Goal: Task Accomplishment & Management: Complete application form

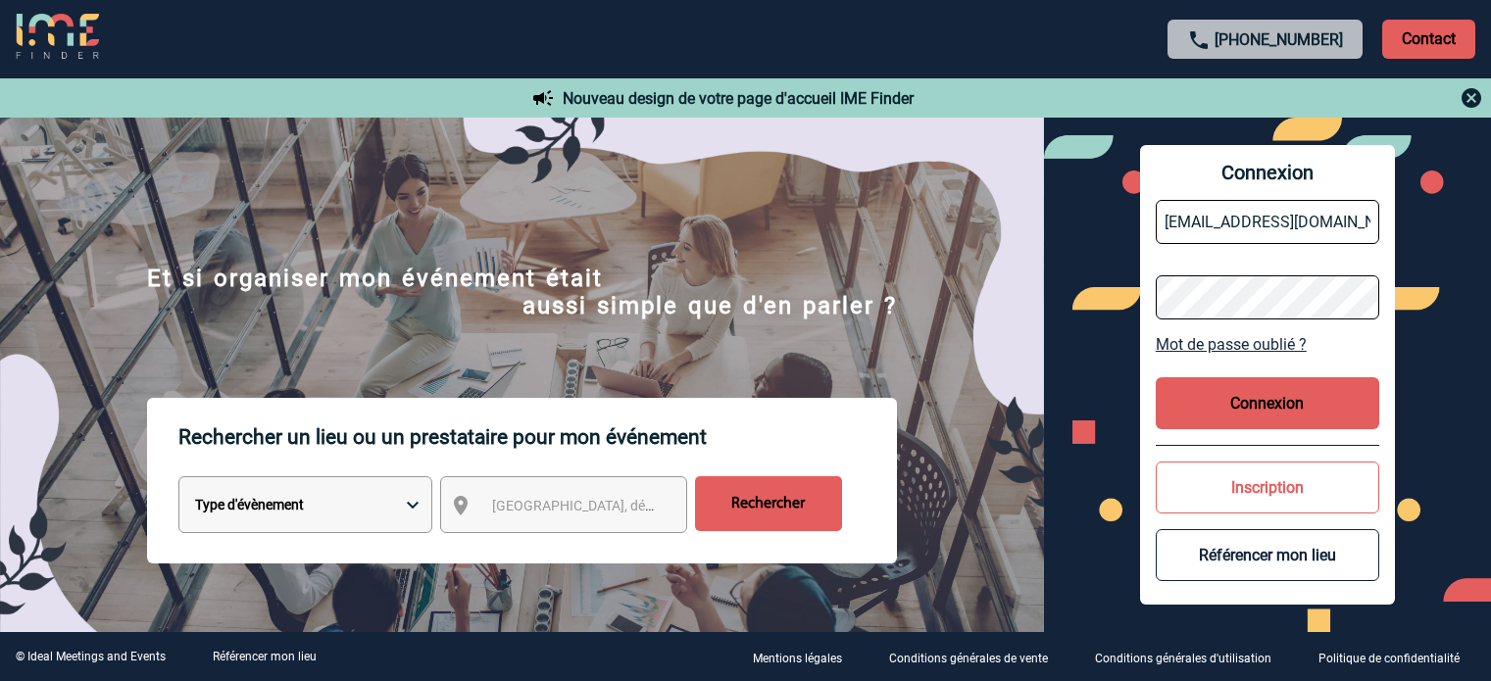
click at [1212, 392] on button "Connexion" at bounding box center [1268, 404] width 224 height 52
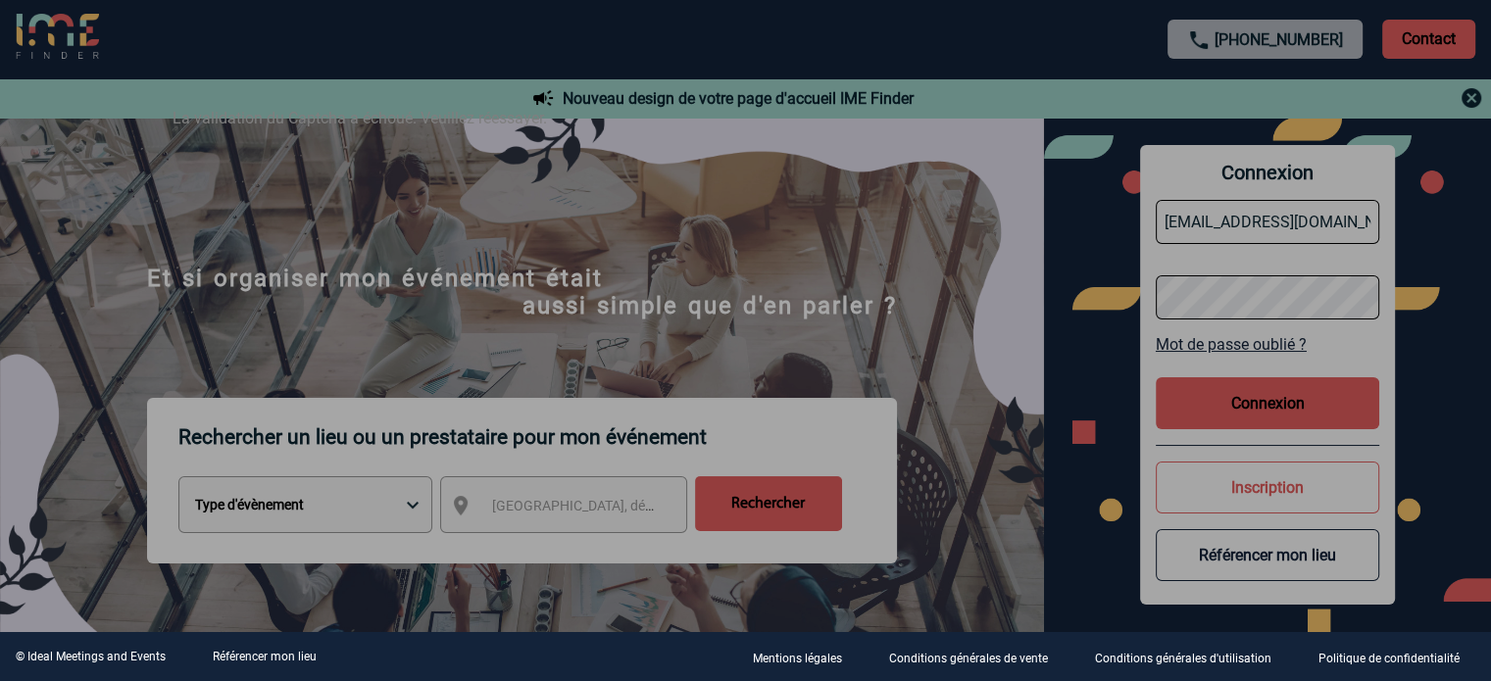
click at [1251, 401] on div at bounding box center [745, 340] width 1491 height 681
click at [930, 407] on div at bounding box center [745, 340] width 1491 height 681
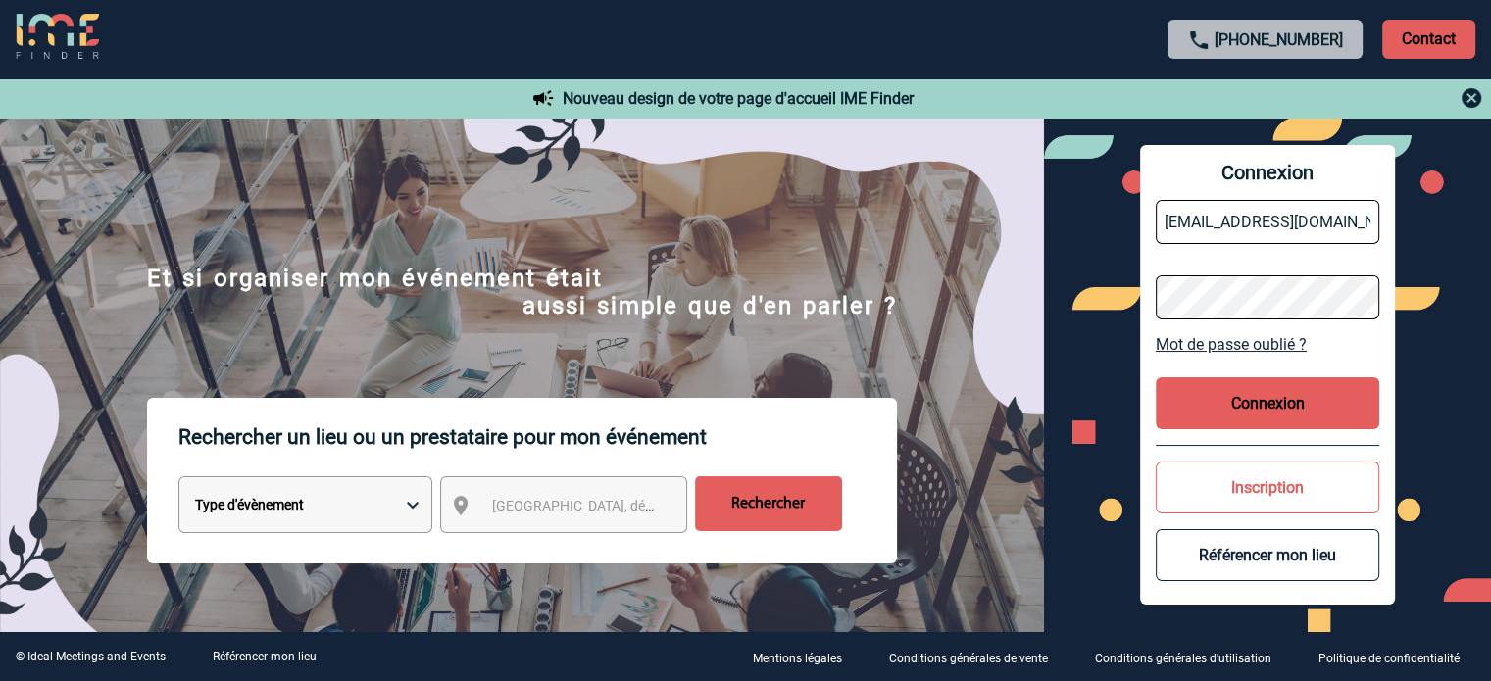
click at [1238, 392] on button "Connexion" at bounding box center [1268, 404] width 224 height 52
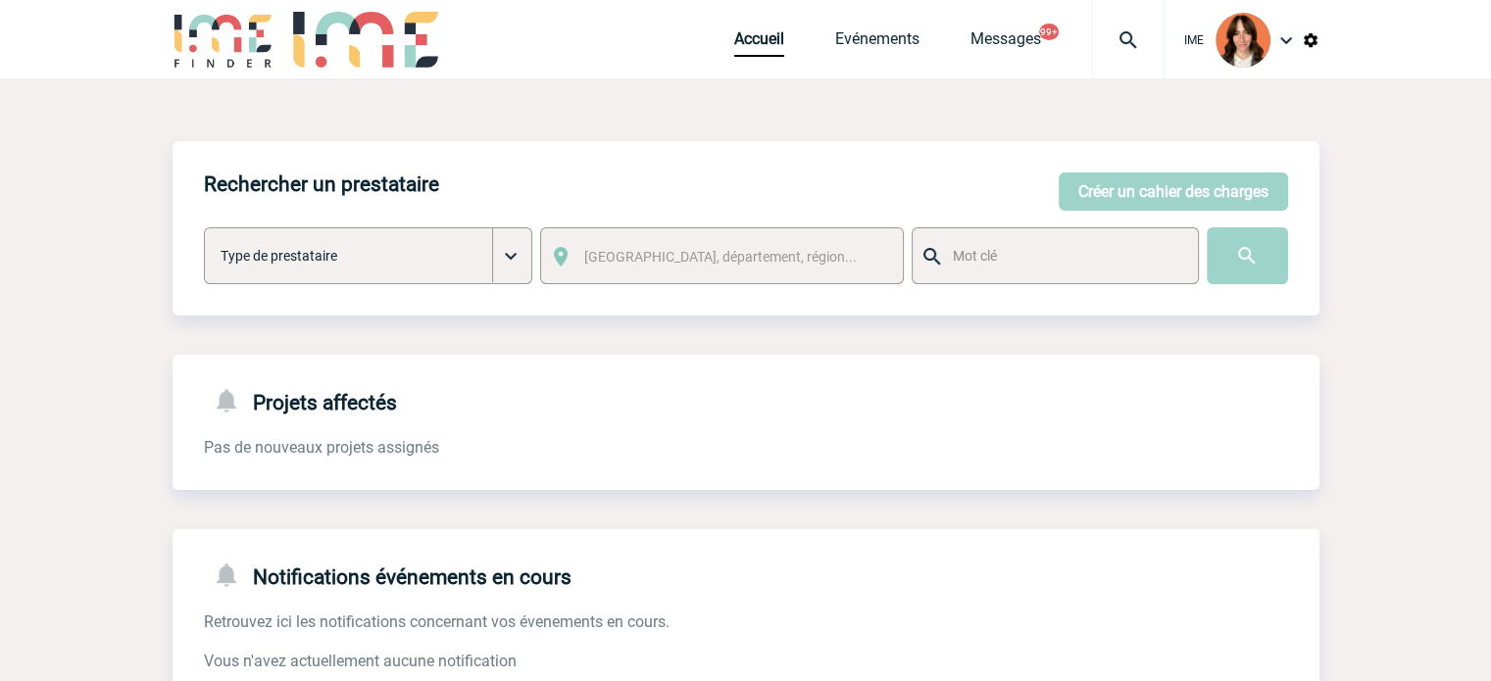
click at [1133, 34] on img at bounding box center [1128, 40] width 71 height 24
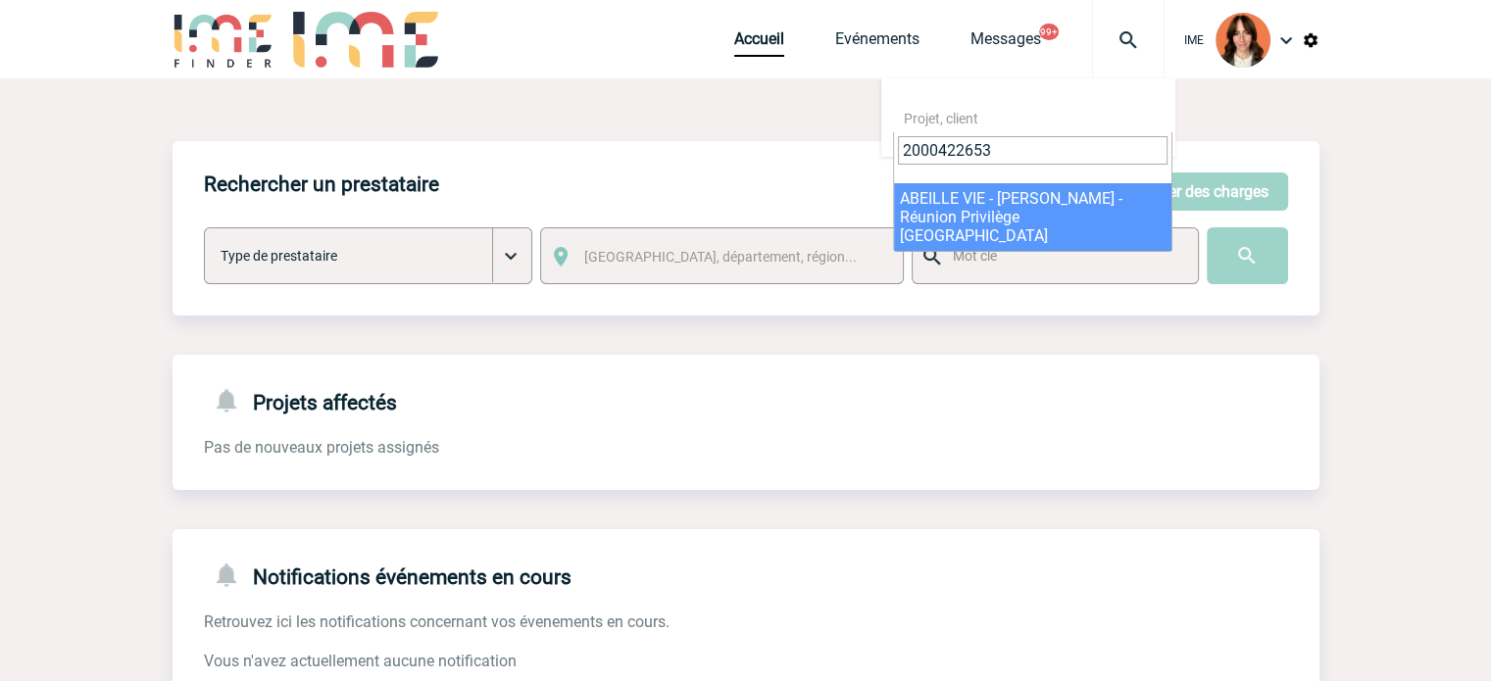
type input "2000422653"
select select "22154"
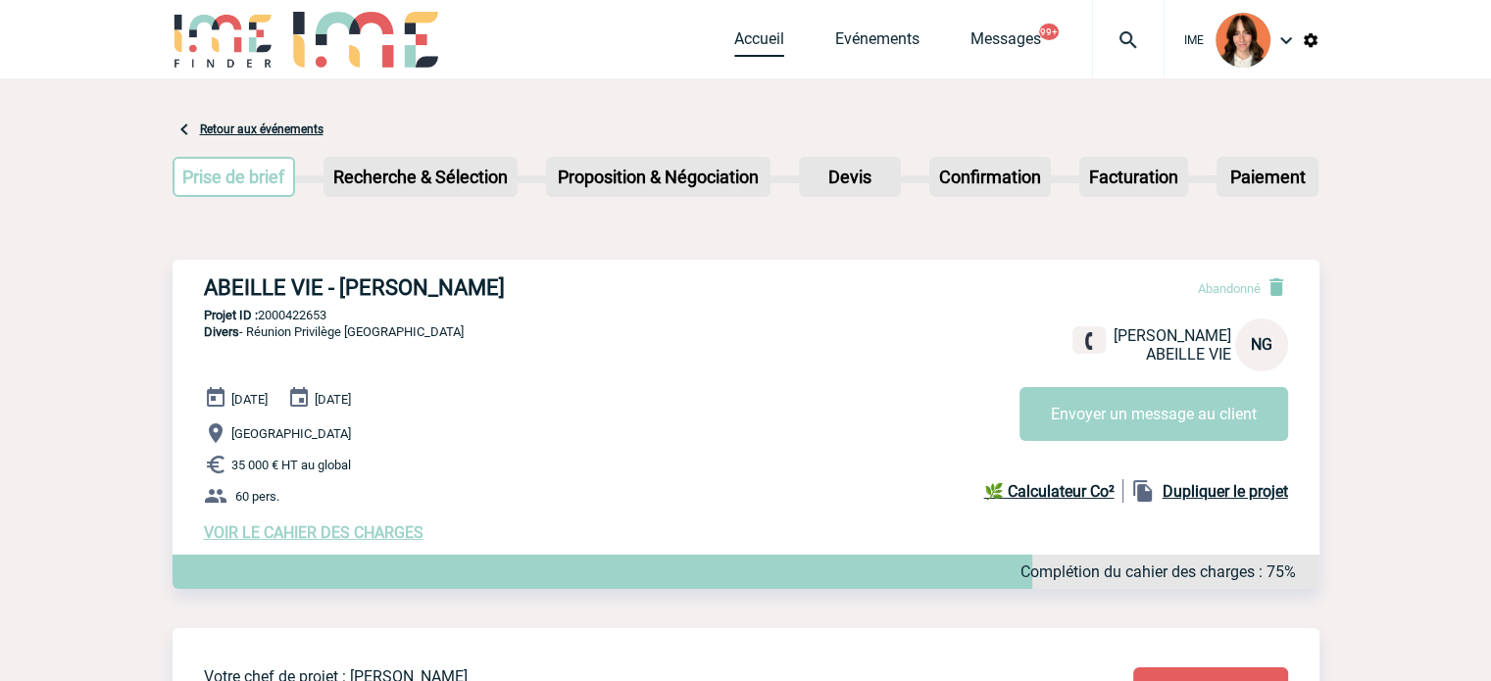
click at [769, 35] on link "Accueil" at bounding box center [759, 42] width 50 height 27
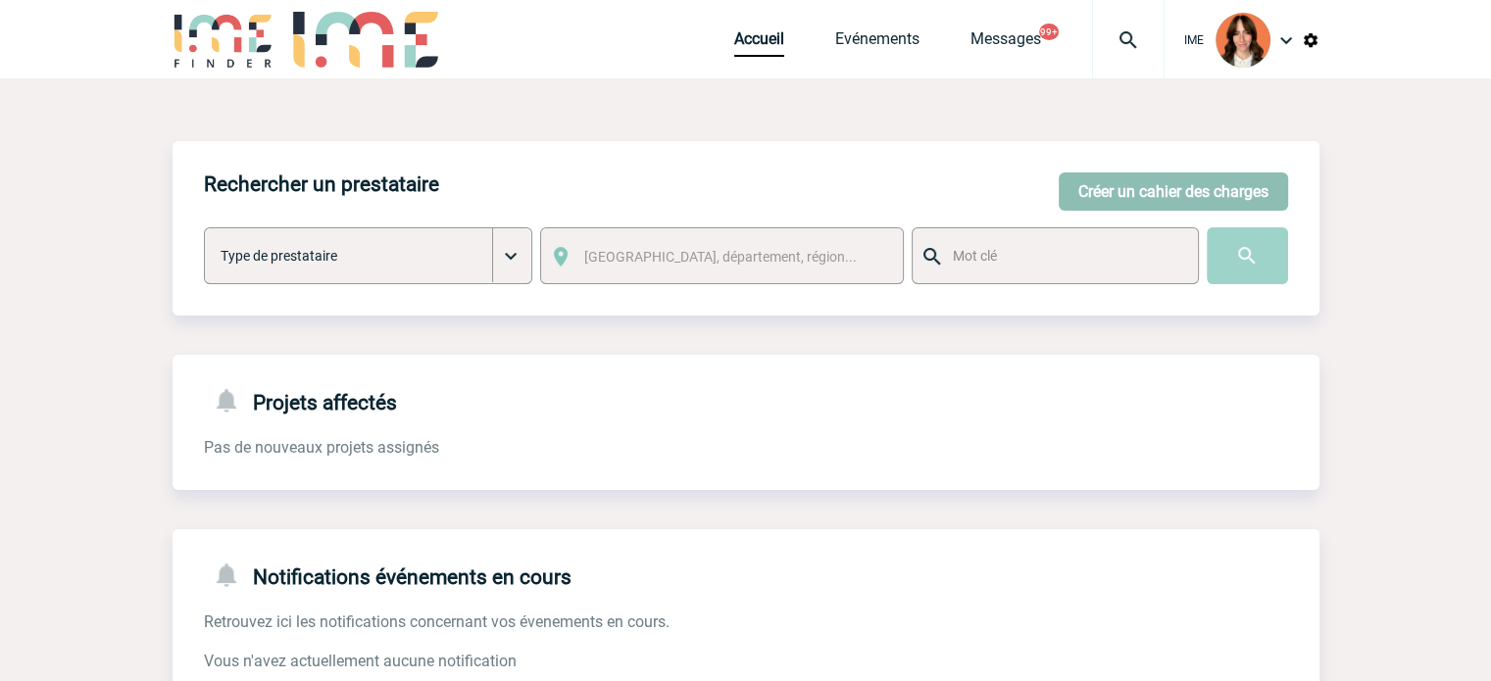
click at [1214, 177] on button "Créer un cahier des charges" at bounding box center [1173, 192] width 229 height 38
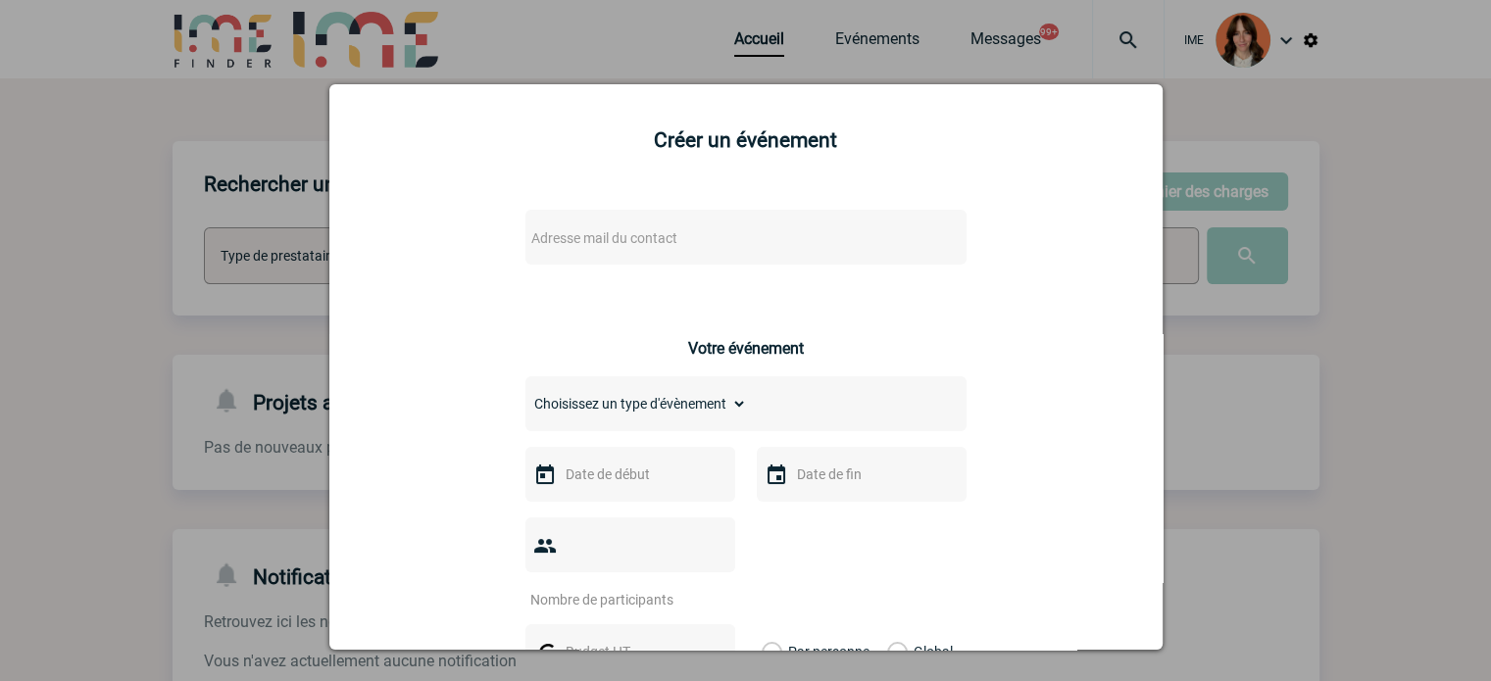
click at [571, 254] on body "IME Accueil Evénements 99+" at bounding box center [745, 603] width 1491 height 1207
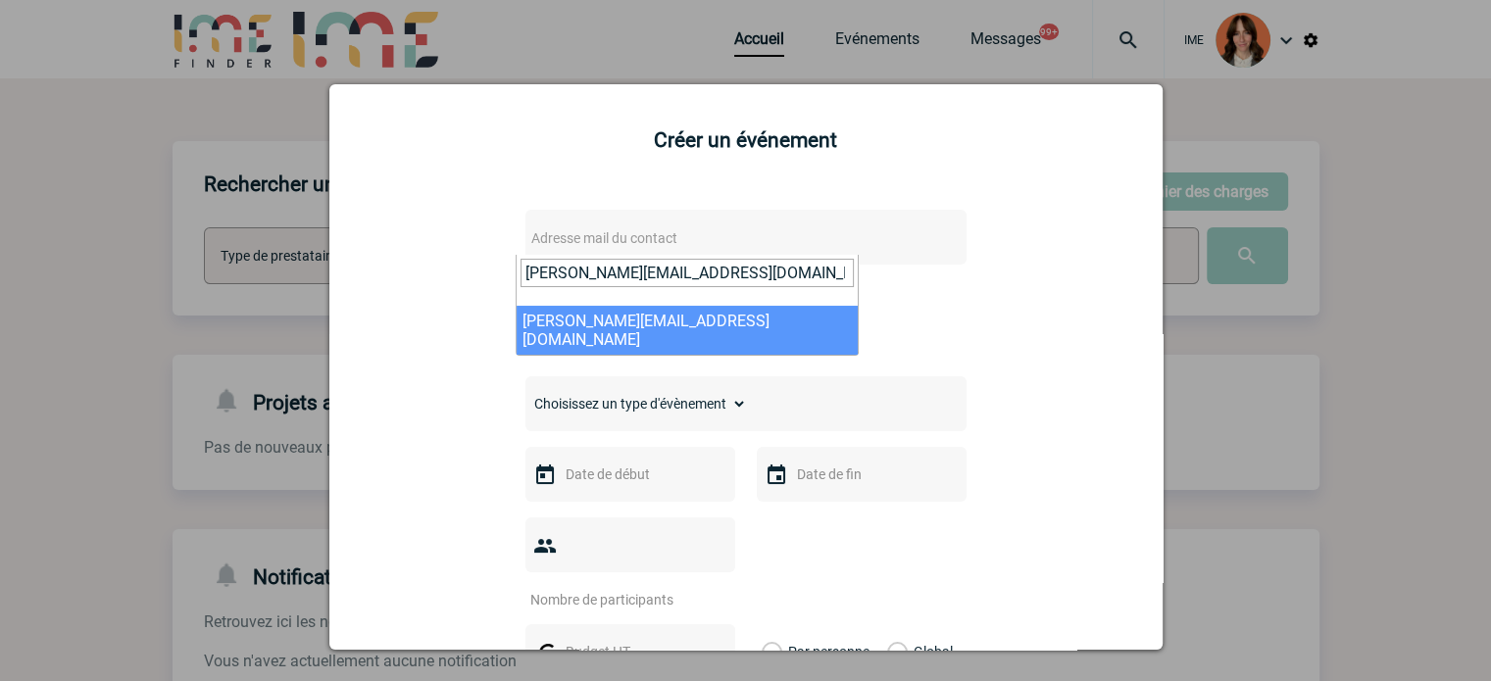
type input "valerie.martin@arkema.com"
select select "109945"
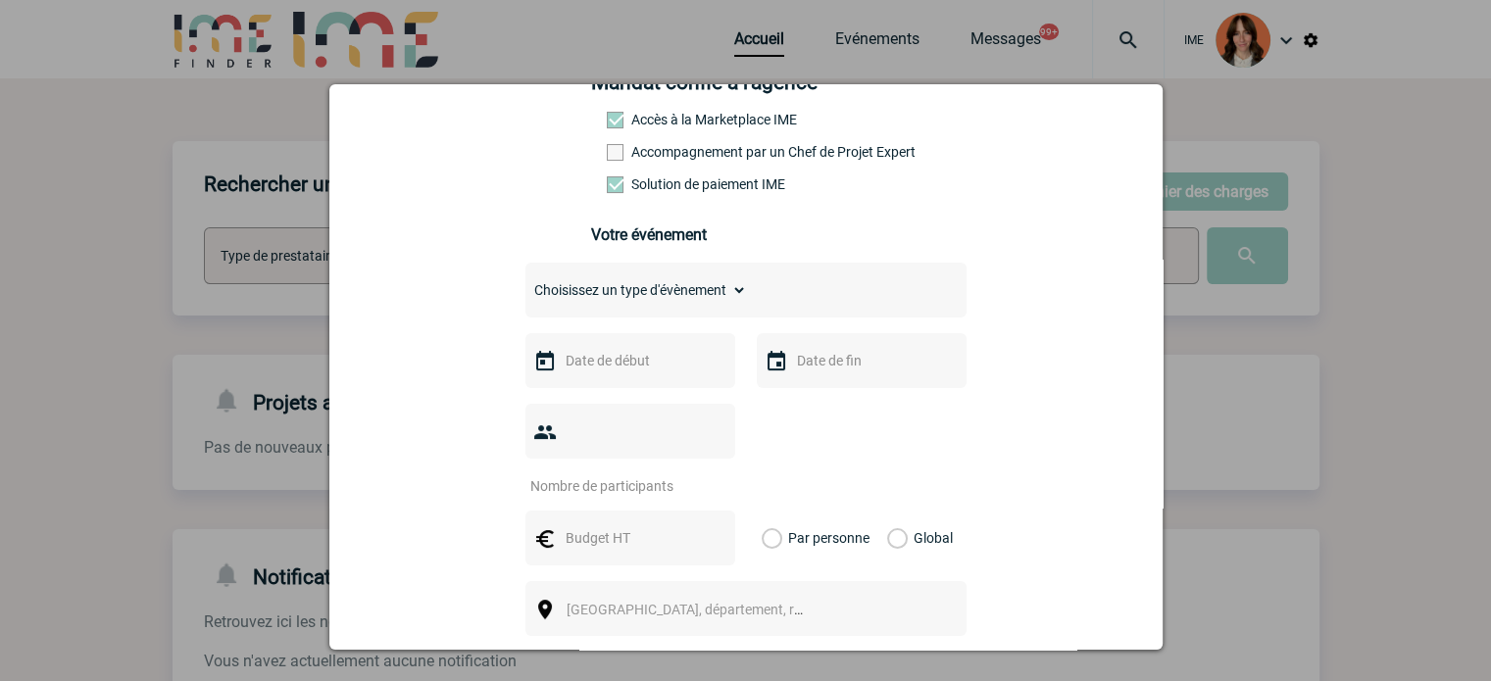
scroll to position [392, 0]
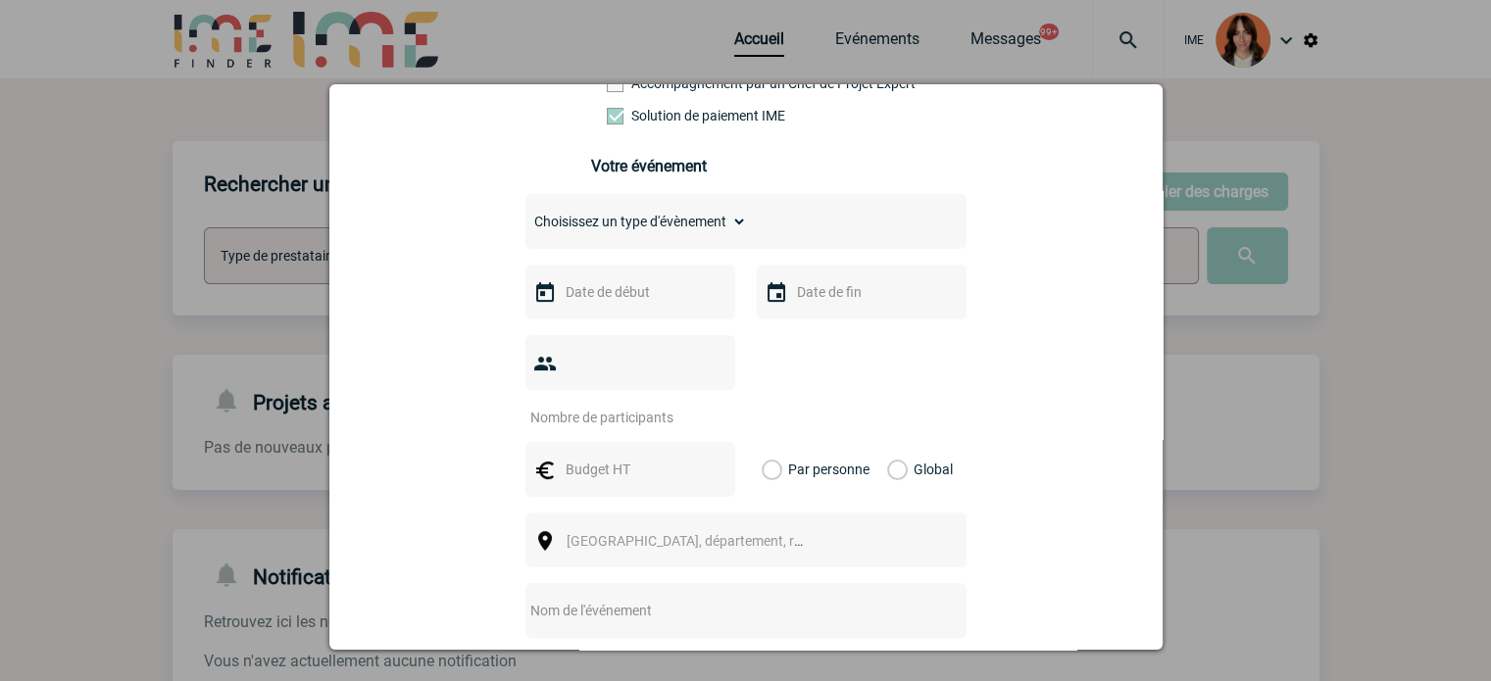
click at [651, 226] on select "Choisissez un type d'évènement Séminaire avec nuitée Séminaire sans nuitée Repa…" at bounding box center [637, 221] width 222 height 27
select select "5"
click at [526, 214] on select "Choisissez un type d'évènement Séminaire avec nuitée Séminaire sans nuitée Repa…" at bounding box center [637, 221] width 222 height 27
click at [680, 301] on input "text" at bounding box center [628, 291] width 135 height 25
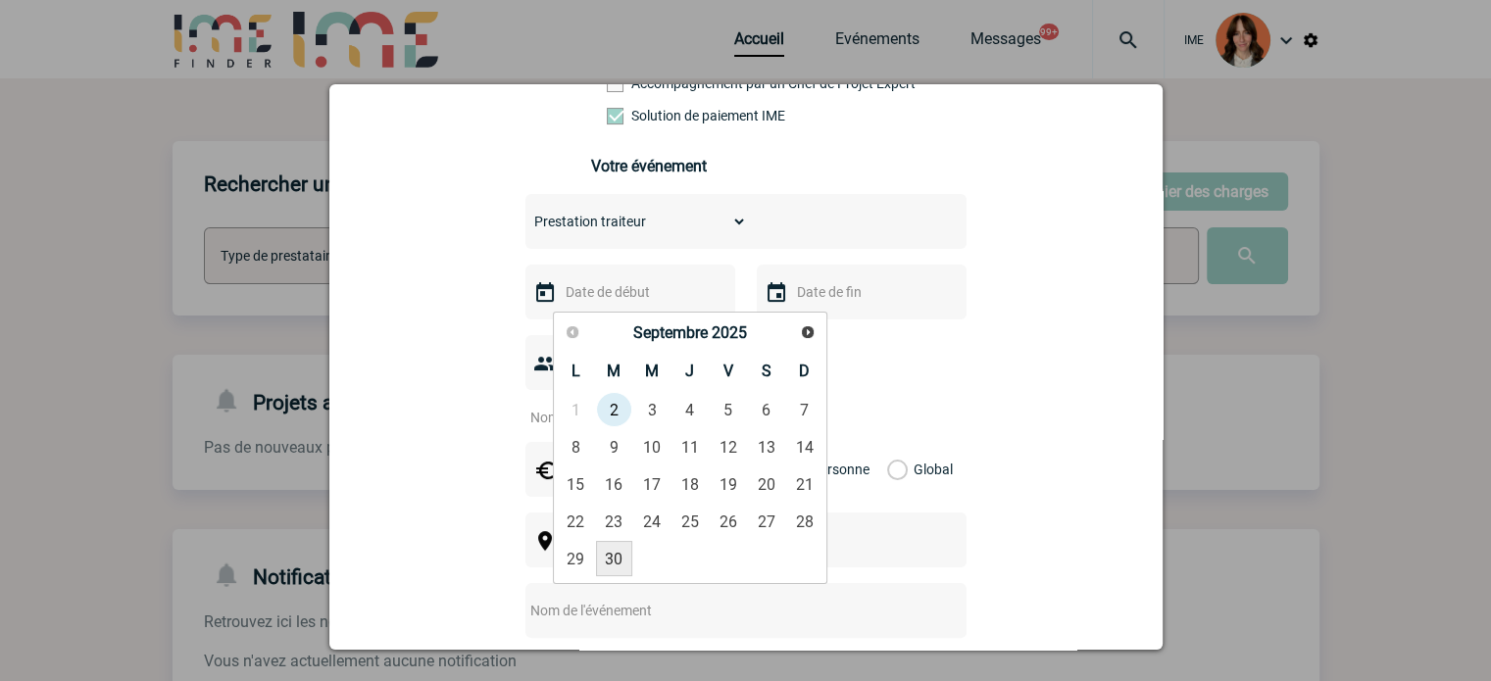
click at [612, 560] on link "30" at bounding box center [614, 558] width 36 height 35
type input "30-09-2025"
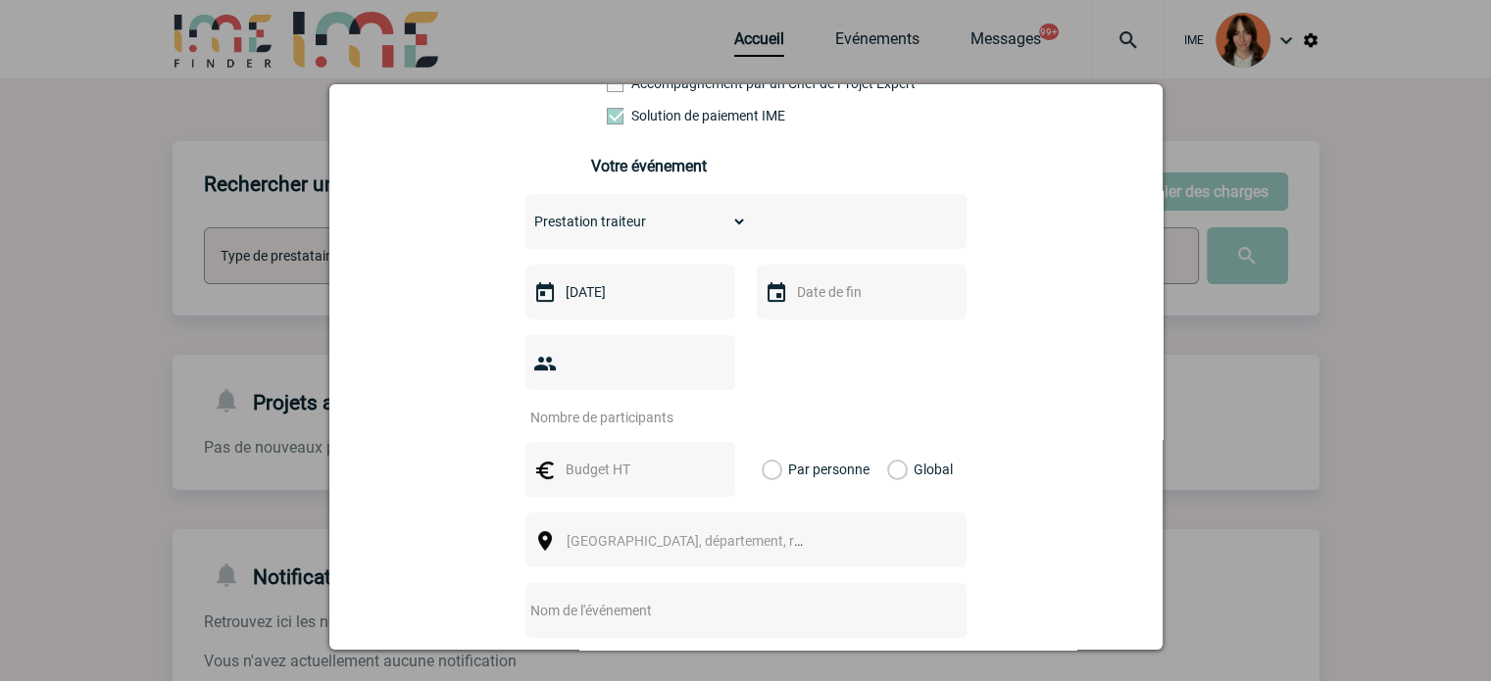
click at [884, 287] on input "text" at bounding box center [859, 291] width 135 height 25
click at [851, 560] on link "30" at bounding box center [846, 558] width 36 height 35
type input "30-09-2025"
click at [671, 405] on input "number" at bounding box center [618, 417] width 184 height 25
click at [639, 405] on input "number" at bounding box center [618, 417] width 184 height 25
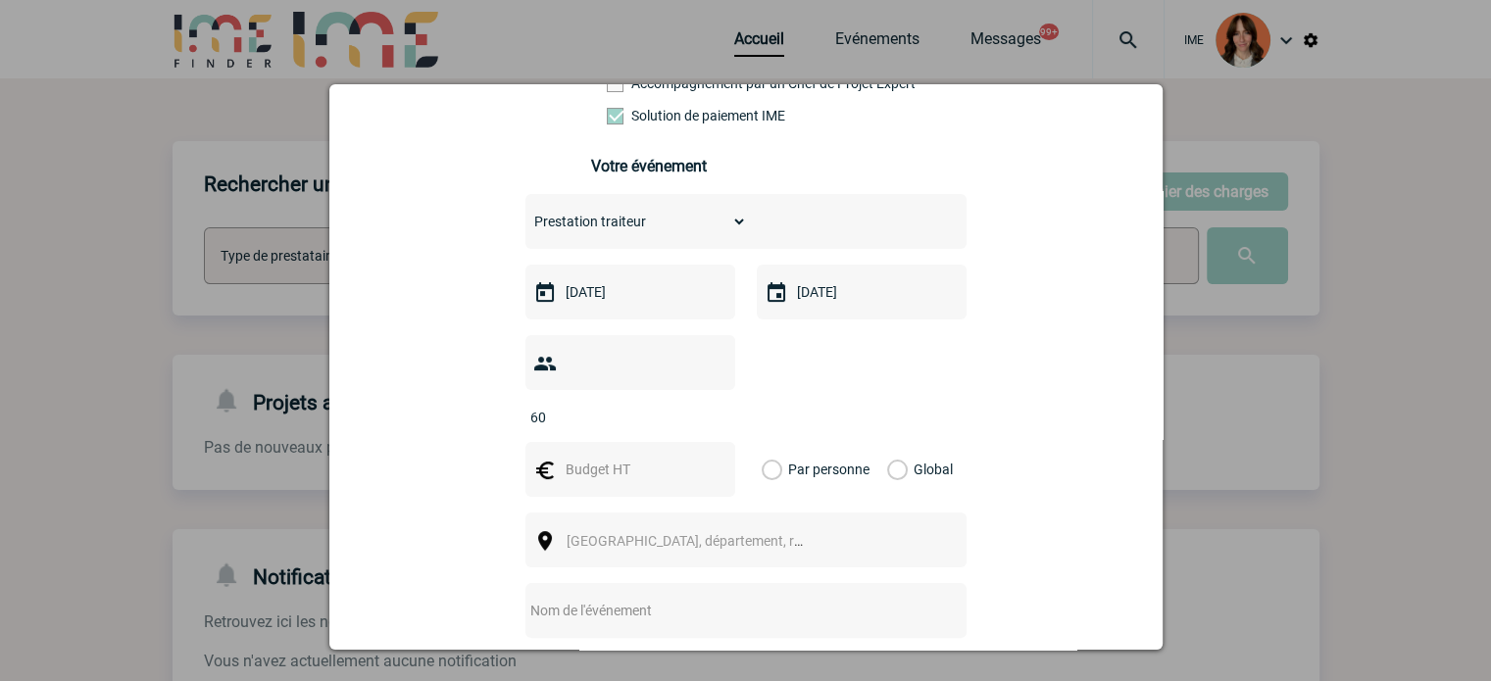
type input "60"
click at [620, 457] on input "text" at bounding box center [628, 469] width 135 height 25
type input "1831"
click at [902, 442] on div "Global" at bounding box center [917, 469] width 66 height 55
click at [893, 442] on label "Global" at bounding box center [893, 469] width 13 height 55
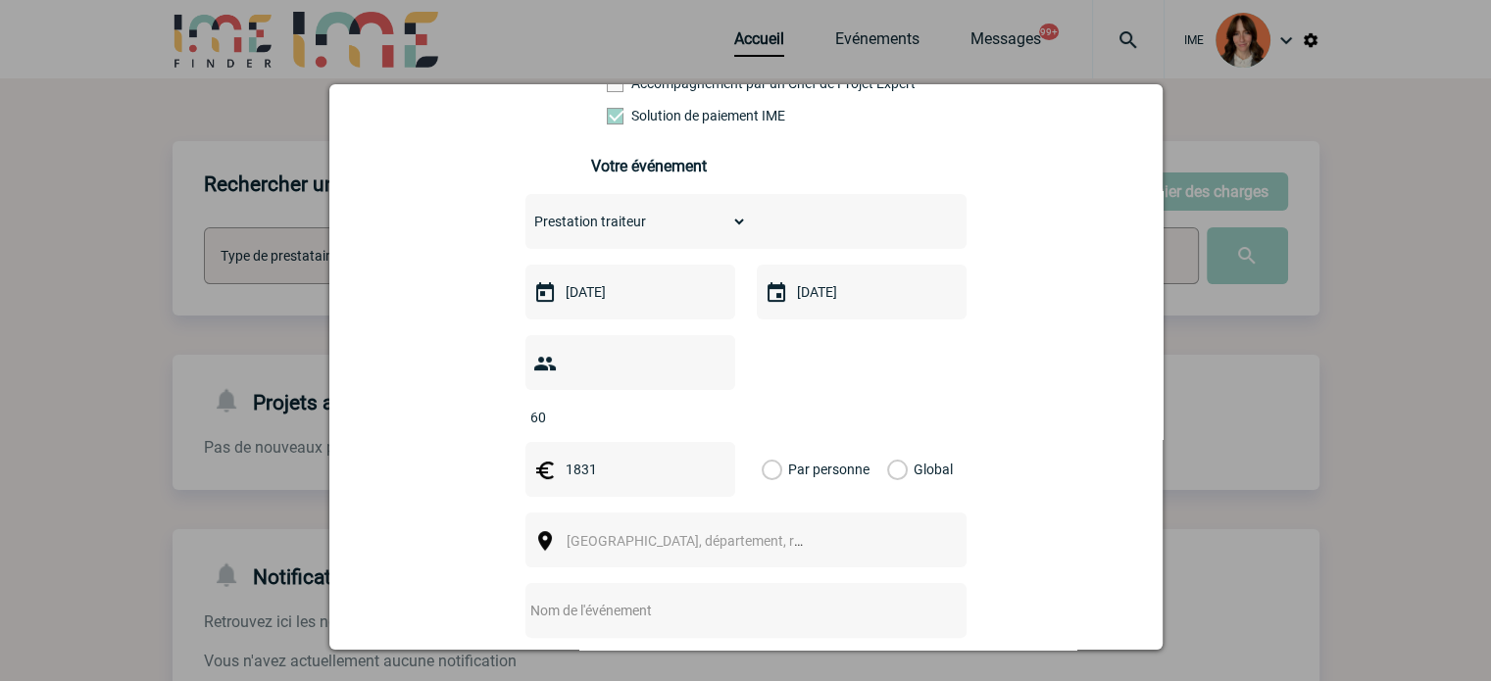
click at [0, 0] on input "Global" at bounding box center [0, 0] width 0 height 0
click at [617, 533] on span "Ville, département, région..." at bounding box center [703, 541] width 273 height 16
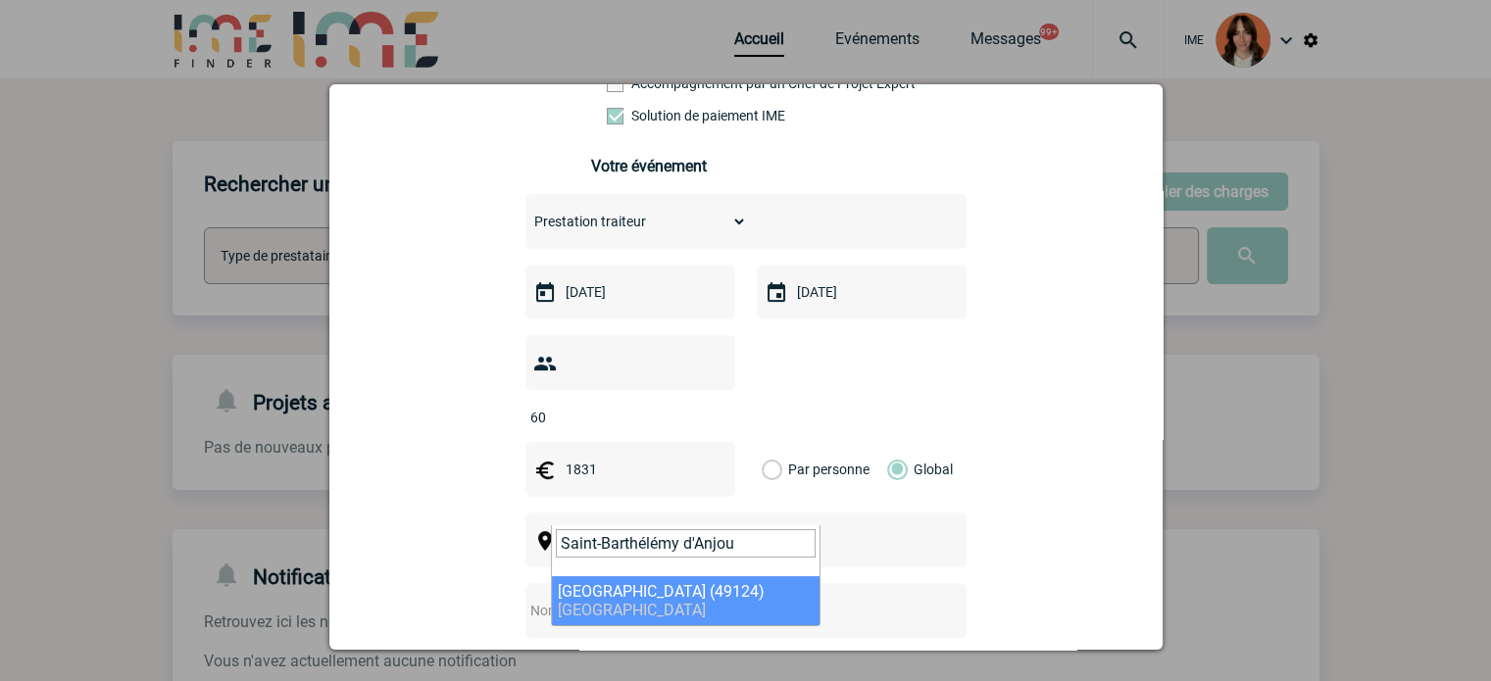
type input "Saint-Barthélémy d'Anjou"
select select "5618"
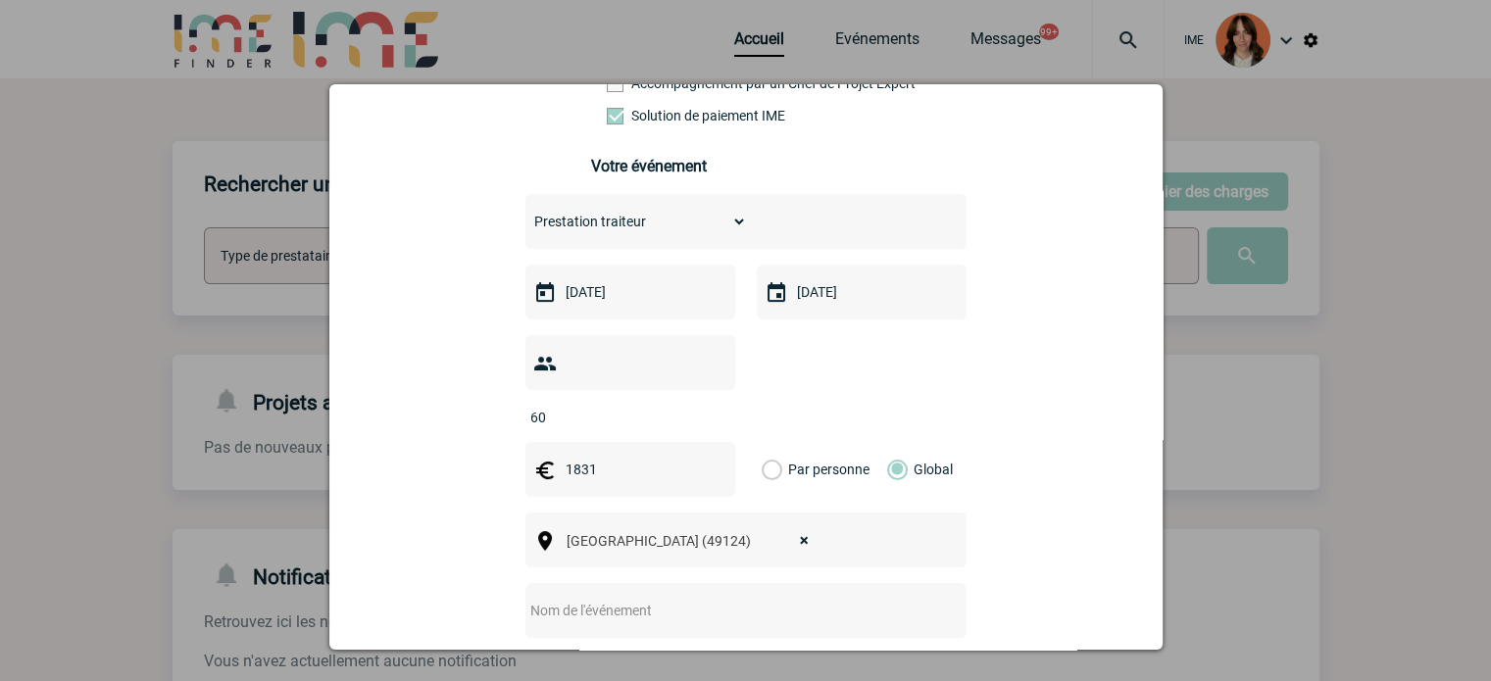
click at [413, 448] on div "valerie.martin@arkema.com valerie.martin@arkema.com Vous cherchez à assigner le…" at bounding box center [746, 410] width 784 height 1222
click at [826, 367] on div "60" at bounding box center [746, 380] width 441 height 91
click at [624, 457] on input "text" at bounding box center [628, 469] width 135 height 25
type input "1831"
click at [933, 356] on div "60" at bounding box center [746, 380] width 441 height 91
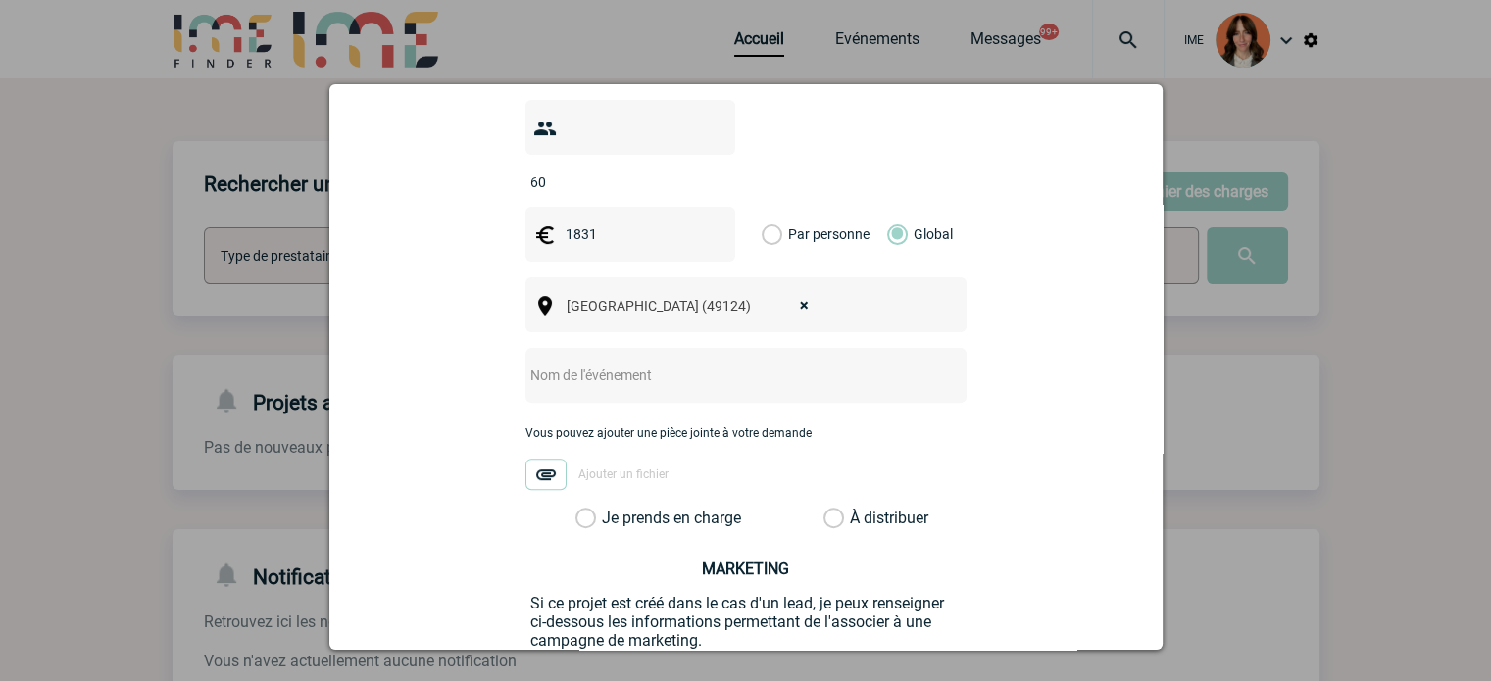
scroll to position [686, 0]
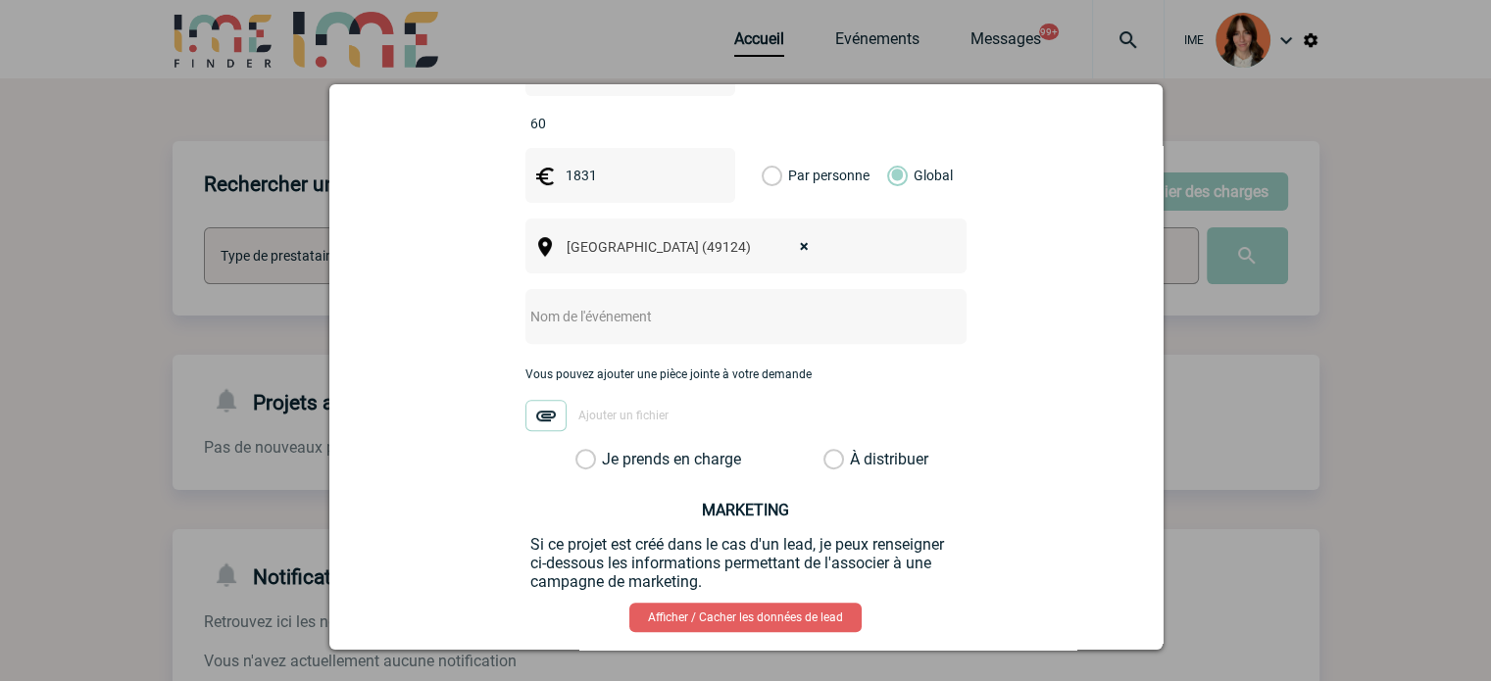
click at [651, 304] on input "text" at bounding box center [720, 316] width 389 height 25
paste input "LA BOUTIQUE SOLIDAIRE"
type input "CENTRALISATION - LA BOUTIQUE SOLIDAIRE"
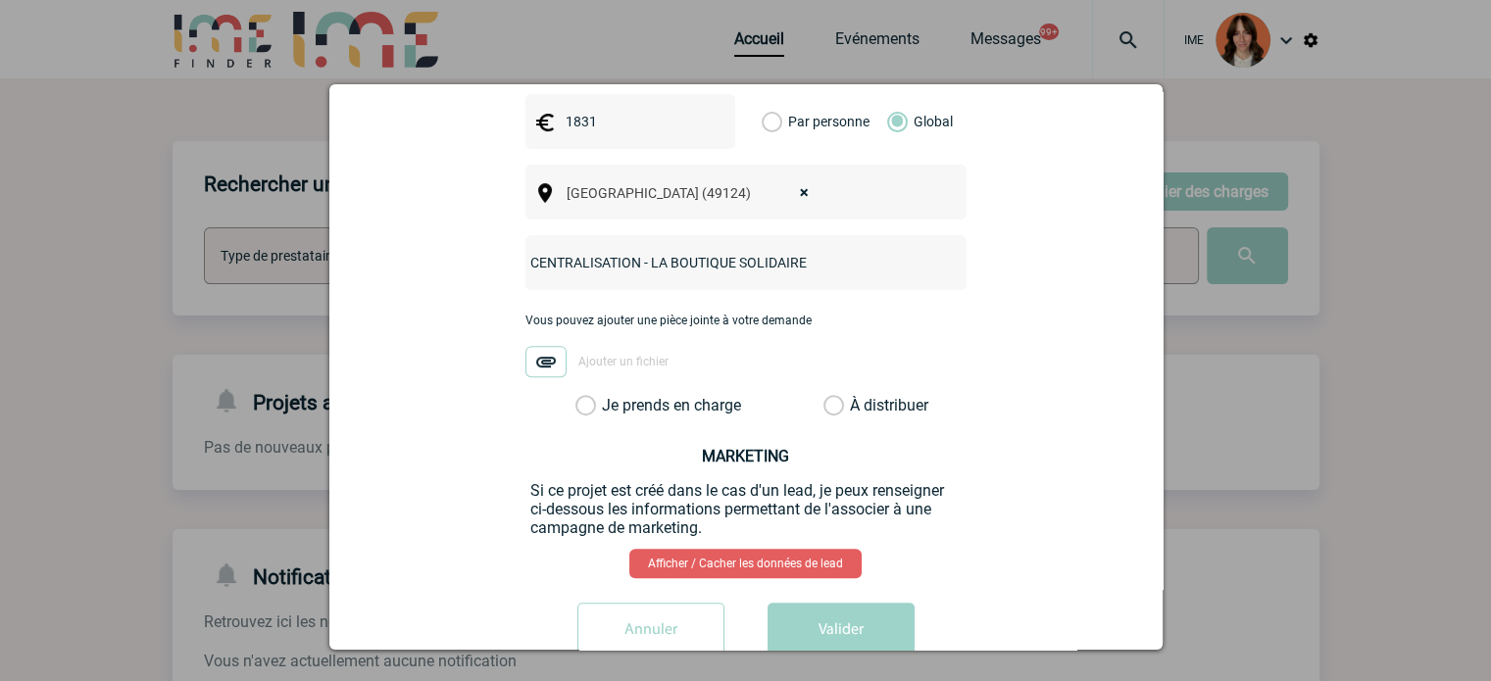
scroll to position [763, 0]
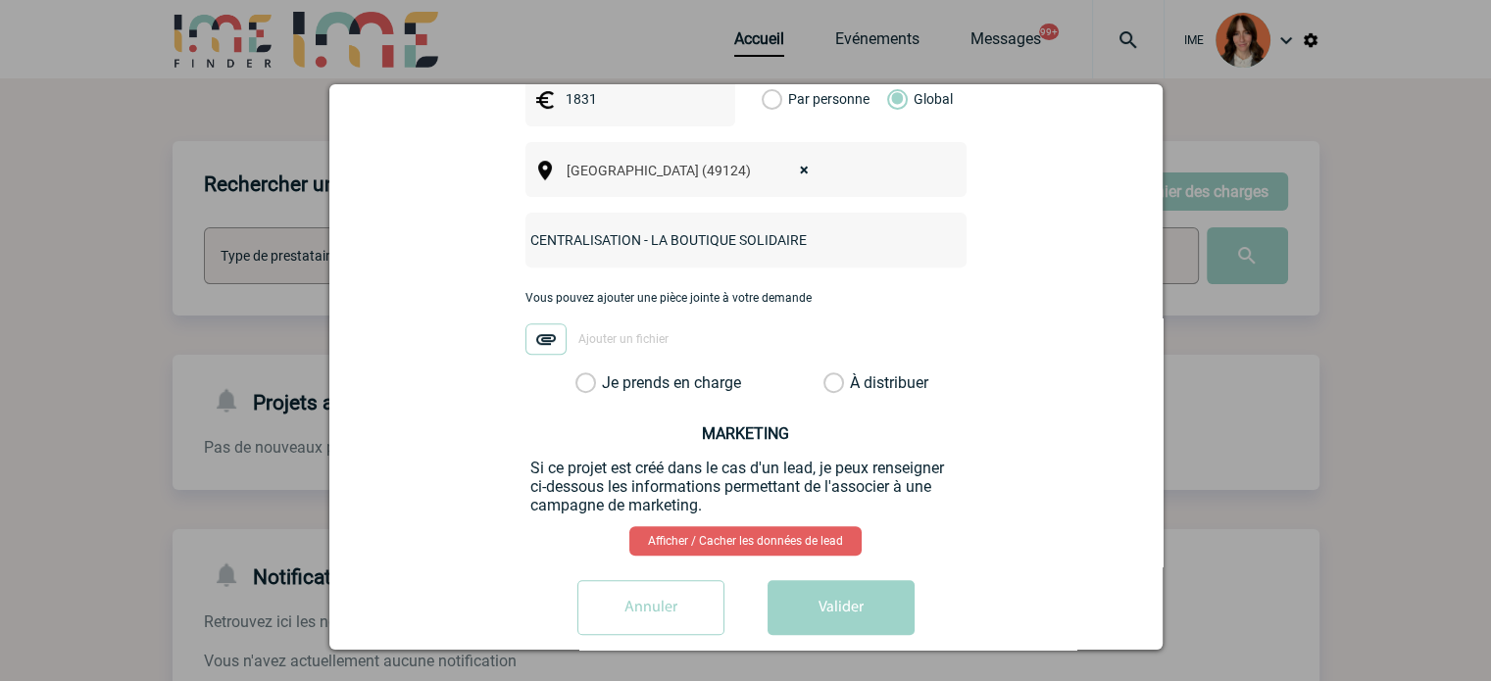
click at [609, 374] on label "Je prends en charge" at bounding box center [592, 384] width 33 height 20
click at [0, 0] on input "Je prends en charge" at bounding box center [0, 0] width 0 height 0
click at [826, 580] on button "Valider" at bounding box center [841, 607] width 147 height 55
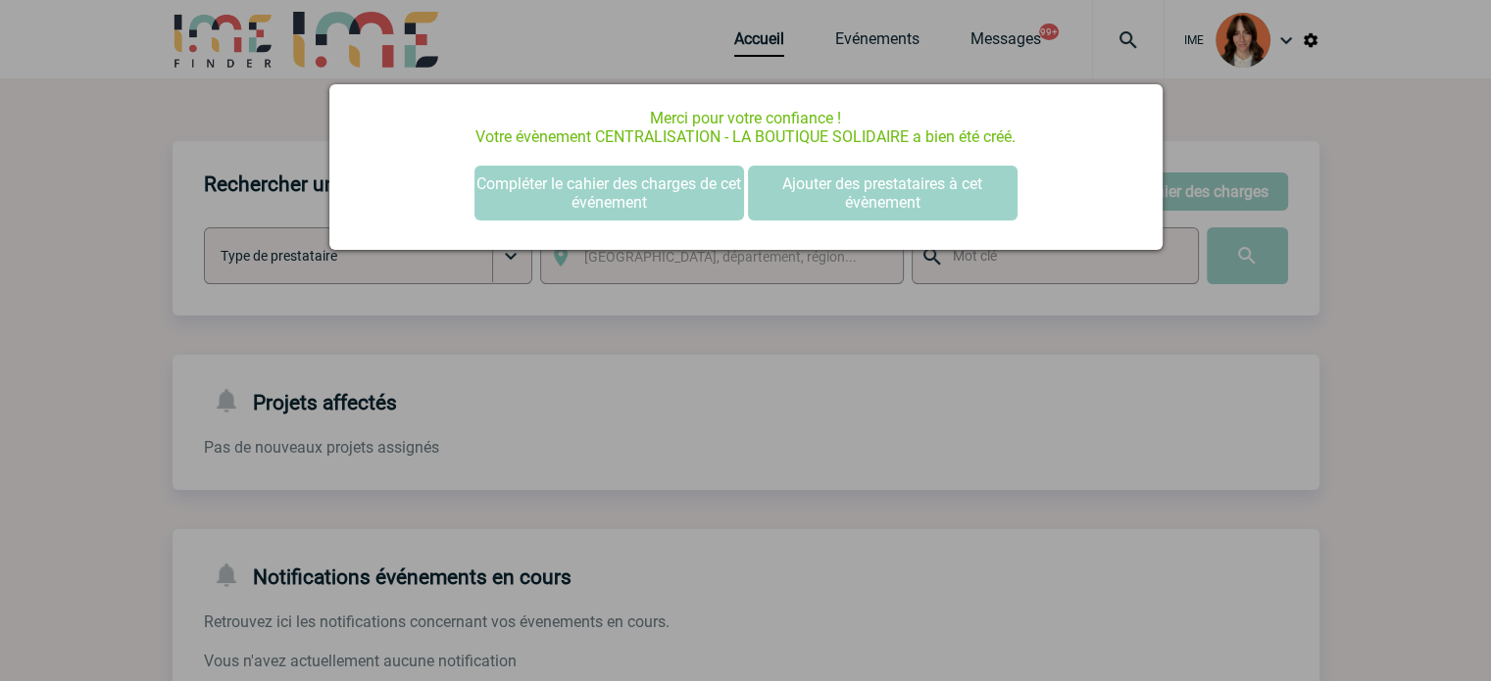
scroll to position [0, 0]
click at [609, 192] on button "Compléter le cahier des charges de cet événement" at bounding box center [610, 193] width 270 height 55
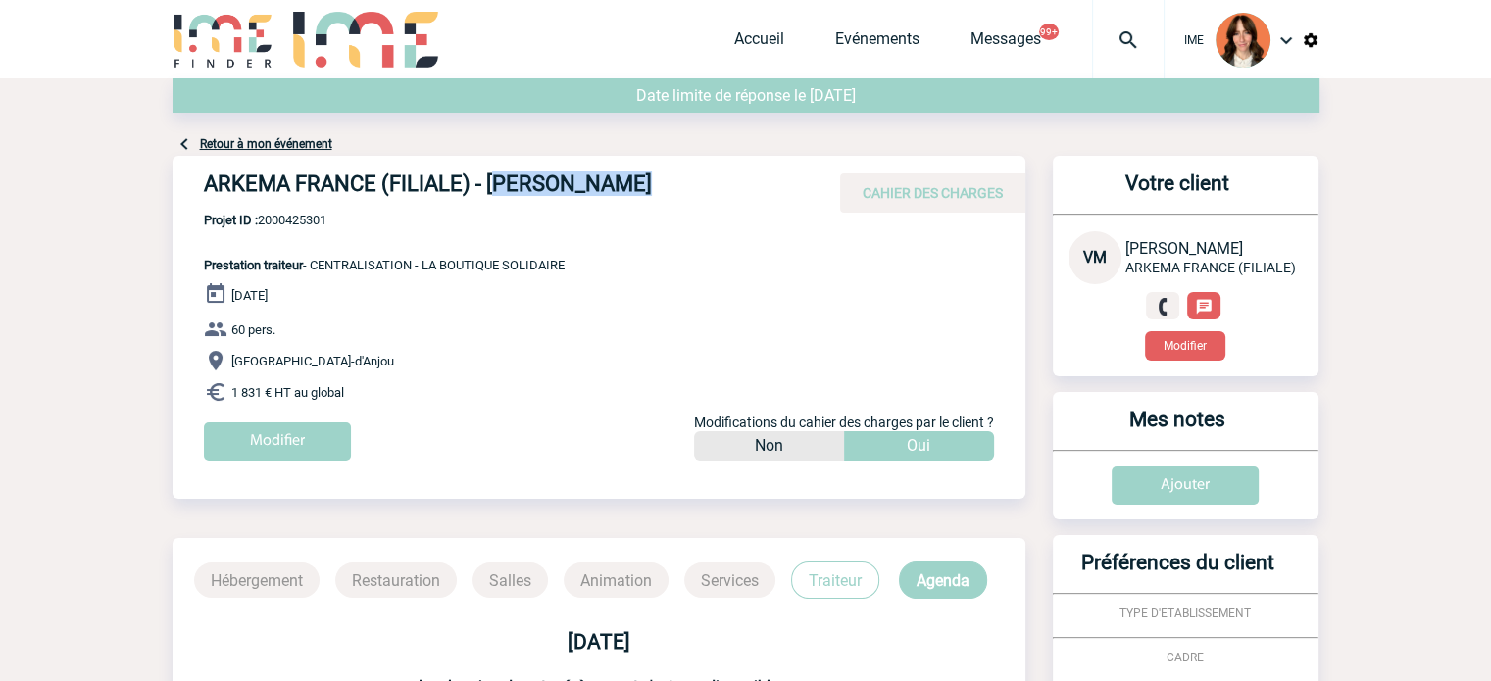
drag, startPoint x: 498, startPoint y: 181, endPoint x: 628, endPoint y: 181, distance: 129.4
click at [628, 181] on h4 "ARKEMA FRANCE (FILIALE) - [PERSON_NAME]" at bounding box center [498, 188] width 588 height 33
drag, startPoint x: 329, startPoint y: 261, endPoint x: 584, endPoint y: 263, distance: 254.9
click at [584, 263] on div "ARKEMA FRANCE (FILIALE) - [PERSON_NAME] CAHIER DES CHARGES ARKEMA FRANCE (FILIA…" at bounding box center [599, 316] width 853 height 320
click at [577, 258] on div "ARKEMA FRANCE (FILIALE) - [PERSON_NAME] CAHIER DES CHARGES ARKEMA FRANCE (FILIA…" at bounding box center [599, 316] width 853 height 320
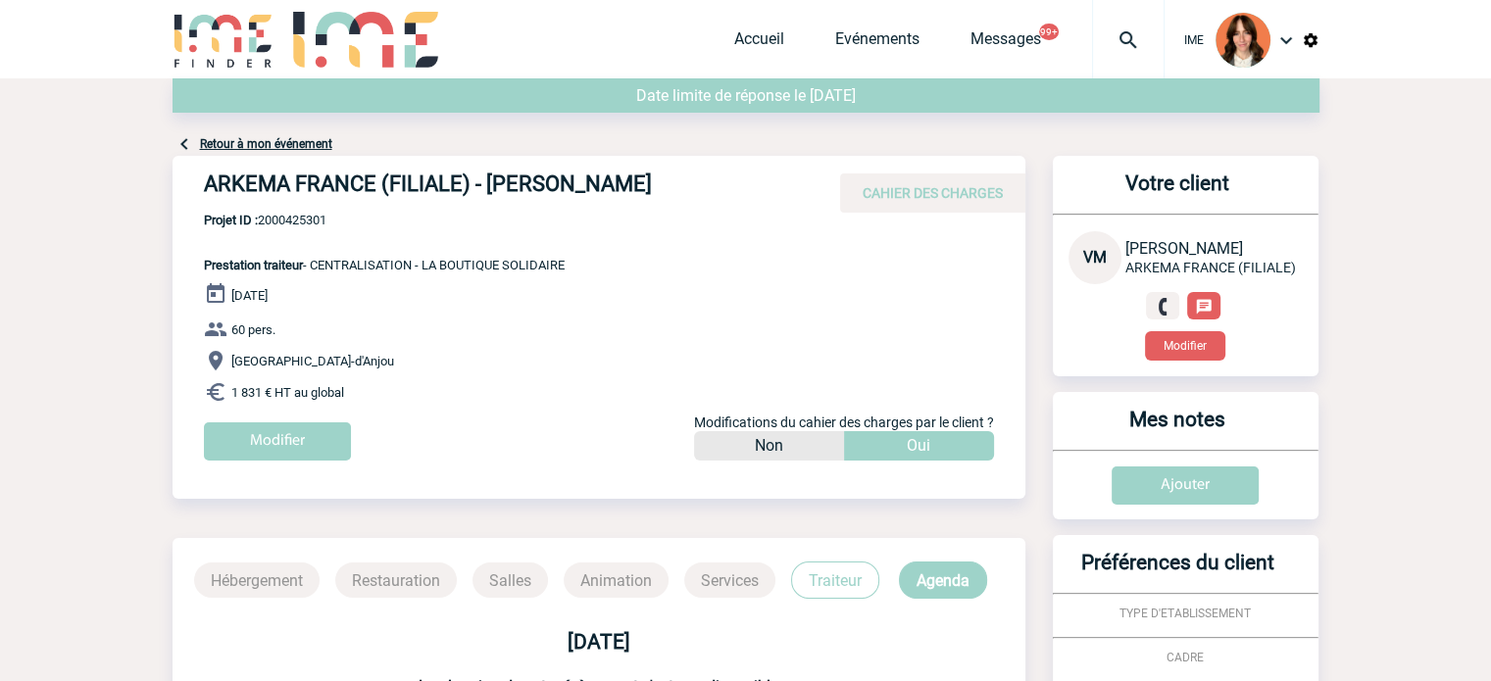
drag, startPoint x: 196, startPoint y: 181, endPoint x: 655, endPoint y: 181, distance: 458.9
click at [655, 181] on div "ARKEMA FRANCE (FILIALE) - [PERSON_NAME] CAHIER DES CHARGES" at bounding box center [599, 184] width 853 height 57
copy h4 "ARKEMA FRANCE (FILIALE) - [PERSON_NAME]"
click at [216, 252] on p "Projet ID : 2000425301 Prestation traiteur - CENTRALISATION - LA BOUTIQUE SOLID…" at bounding box center [369, 243] width 392 height 60
click at [282, 222] on span "Projet ID : 2000425301" at bounding box center [384, 220] width 361 height 15
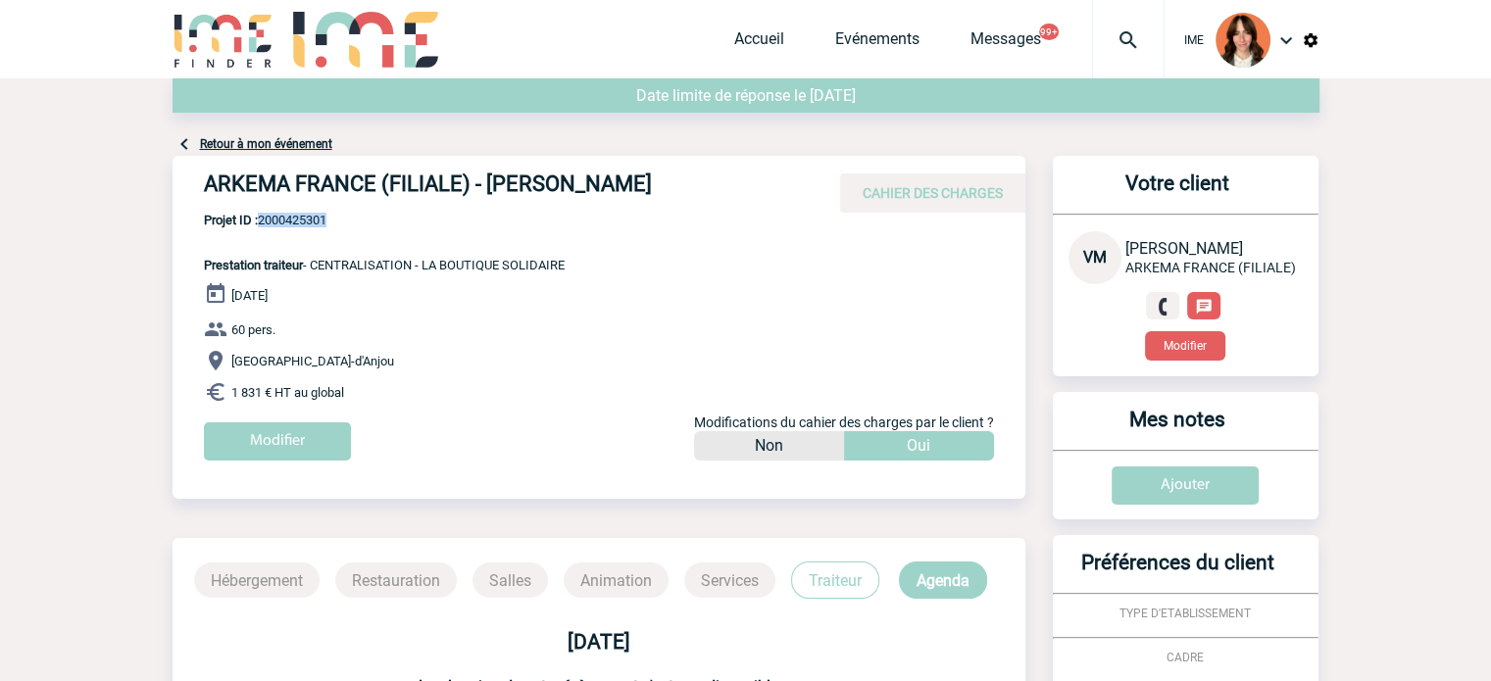
click at [282, 222] on span "Projet ID : 2000425301" at bounding box center [384, 220] width 361 height 15
copy span "2000425301"
click at [545, 241] on p "Projet ID : 2000425301 Prestation traiteur - CENTRALISATION - LA BOUTIQUE SOLID…" at bounding box center [369, 243] width 392 height 60
drag, startPoint x: 580, startPoint y: 266, endPoint x: 428, endPoint y: 270, distance: 153.0
click at [428, 270] on div "ARKEMA FRANCE (FILIALE) - [PERSON_NAME] CAHIER DES CHARGES ARKEMA FRANCE (FILIA…" at bounding box center [599, 316] width 853 height 320
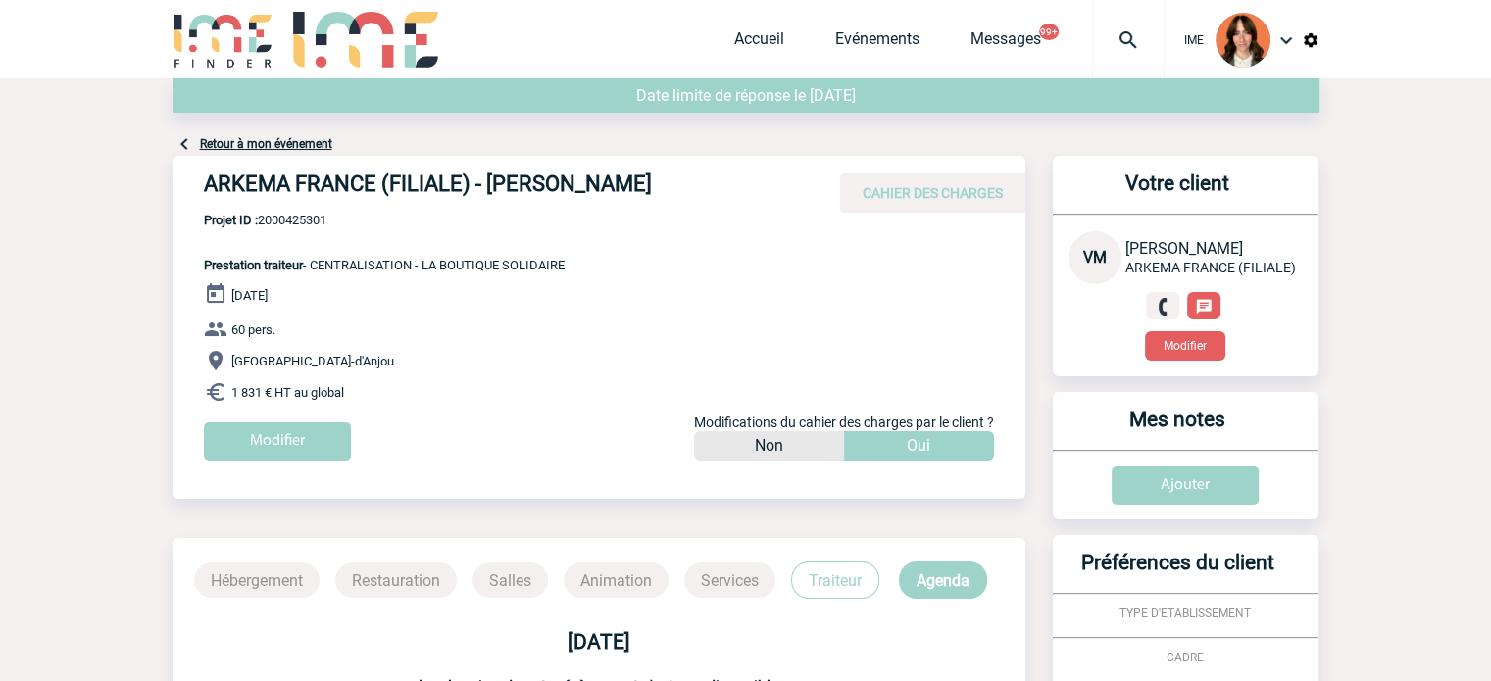
copy span "LA BOUTIQUE SOLIDAIRE"
click at [212, 227] on b "Projet ID :" at bounding box center [231, 220] width 54 height 15
